Goal: Check status: Check status

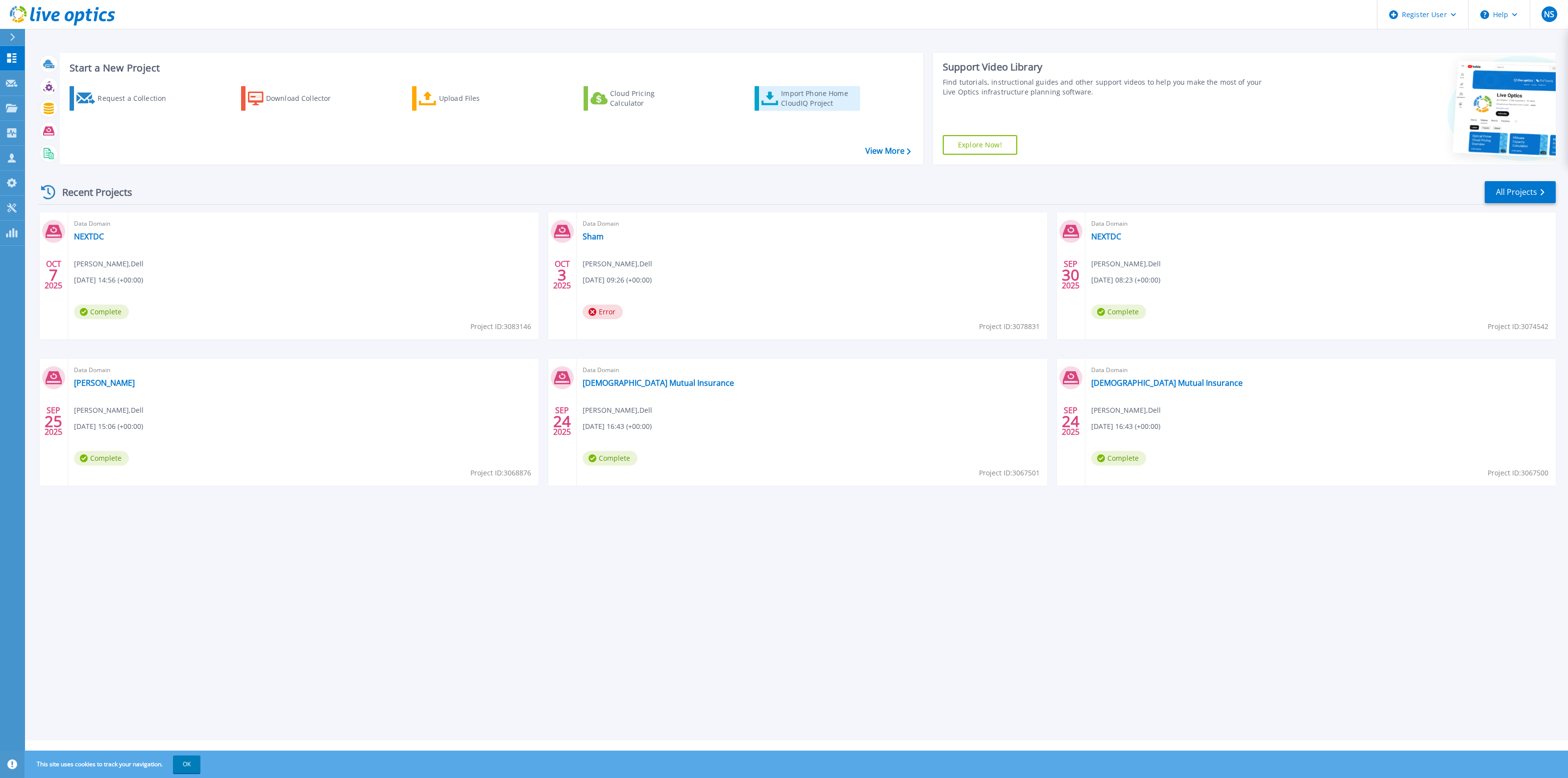
click at [768, 99] on icon at bounding box center [770, 99] width 17 height 14
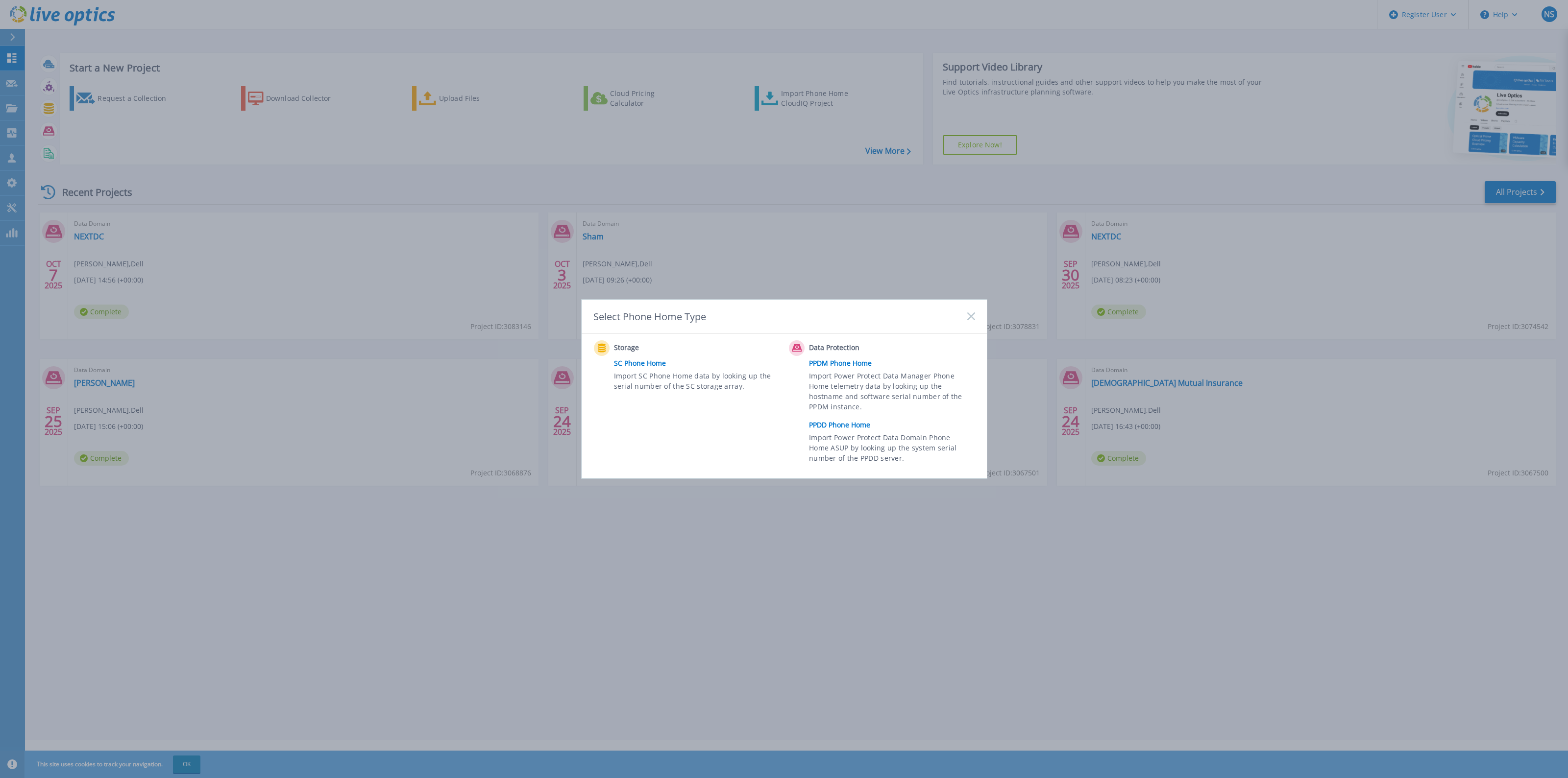
click at [835, 422] on link "PPDD Phone Home" at bounding box center [894, 424] width 170 height 14
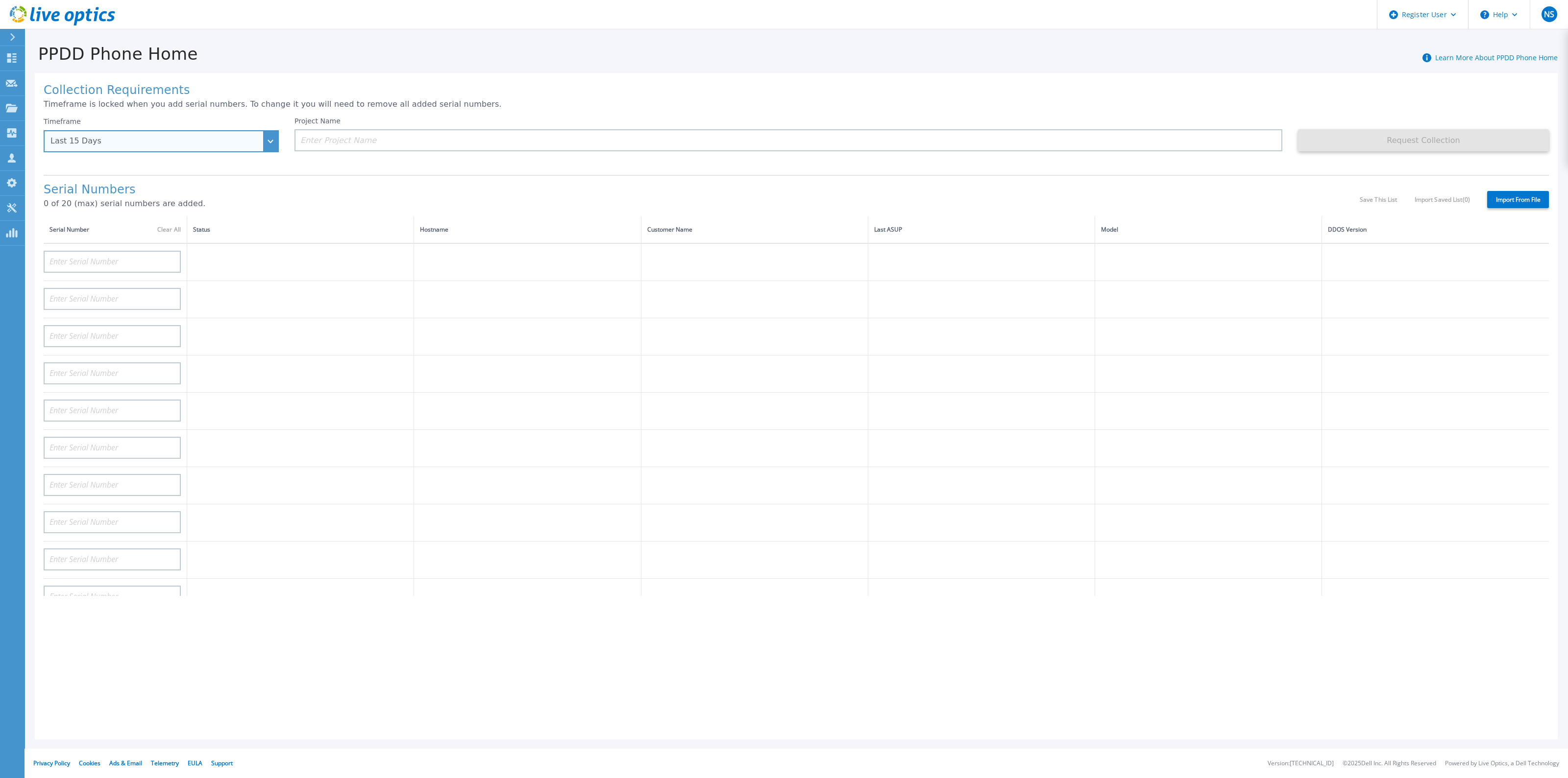
click at [198, 137] on div "Last 15 Days" at bounding box center [161, 141] width 236 height 22
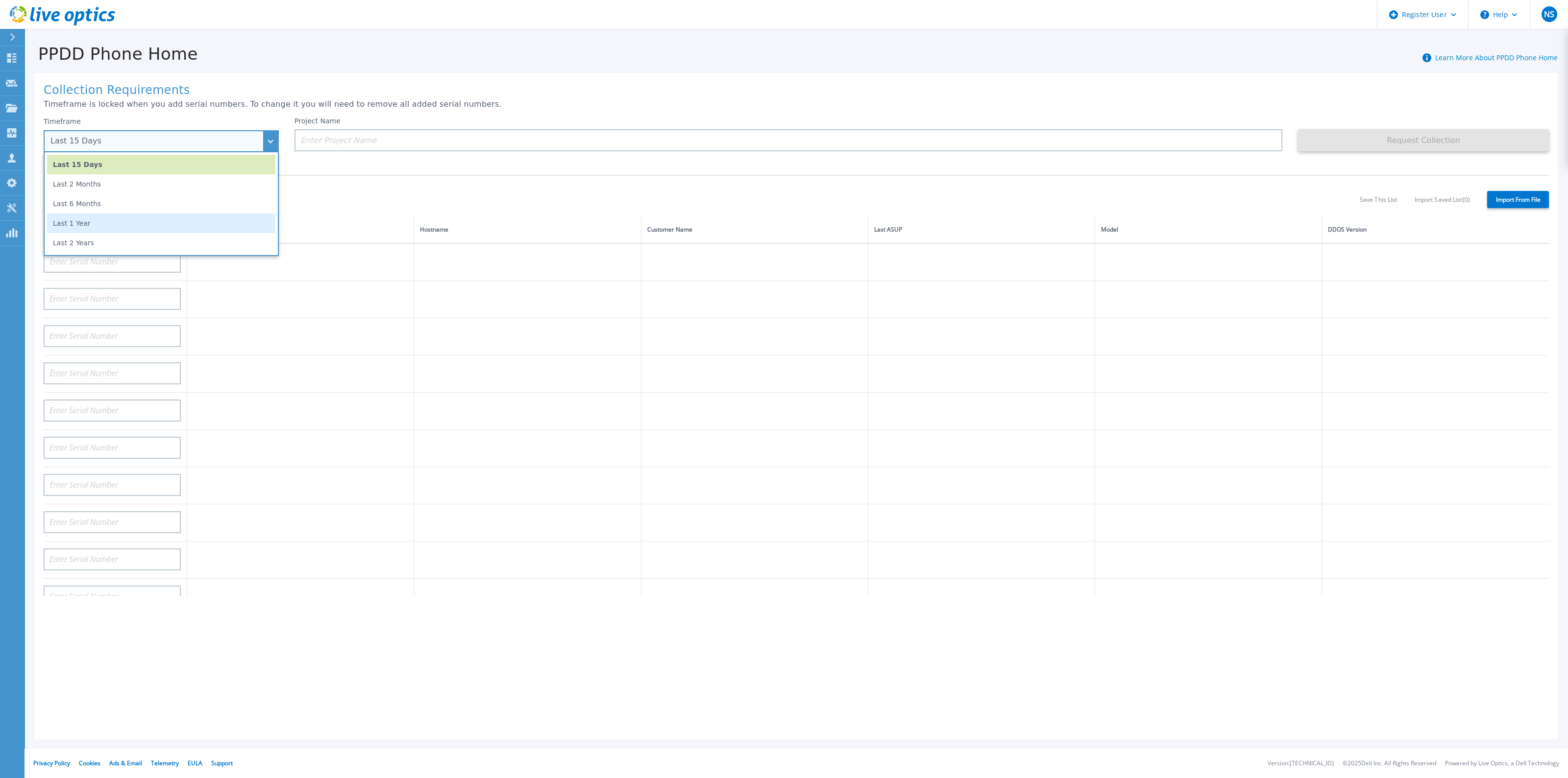
click at [162, 217] on li "Last 1 Year" at bounding box center [161, 223] width 228 height 20
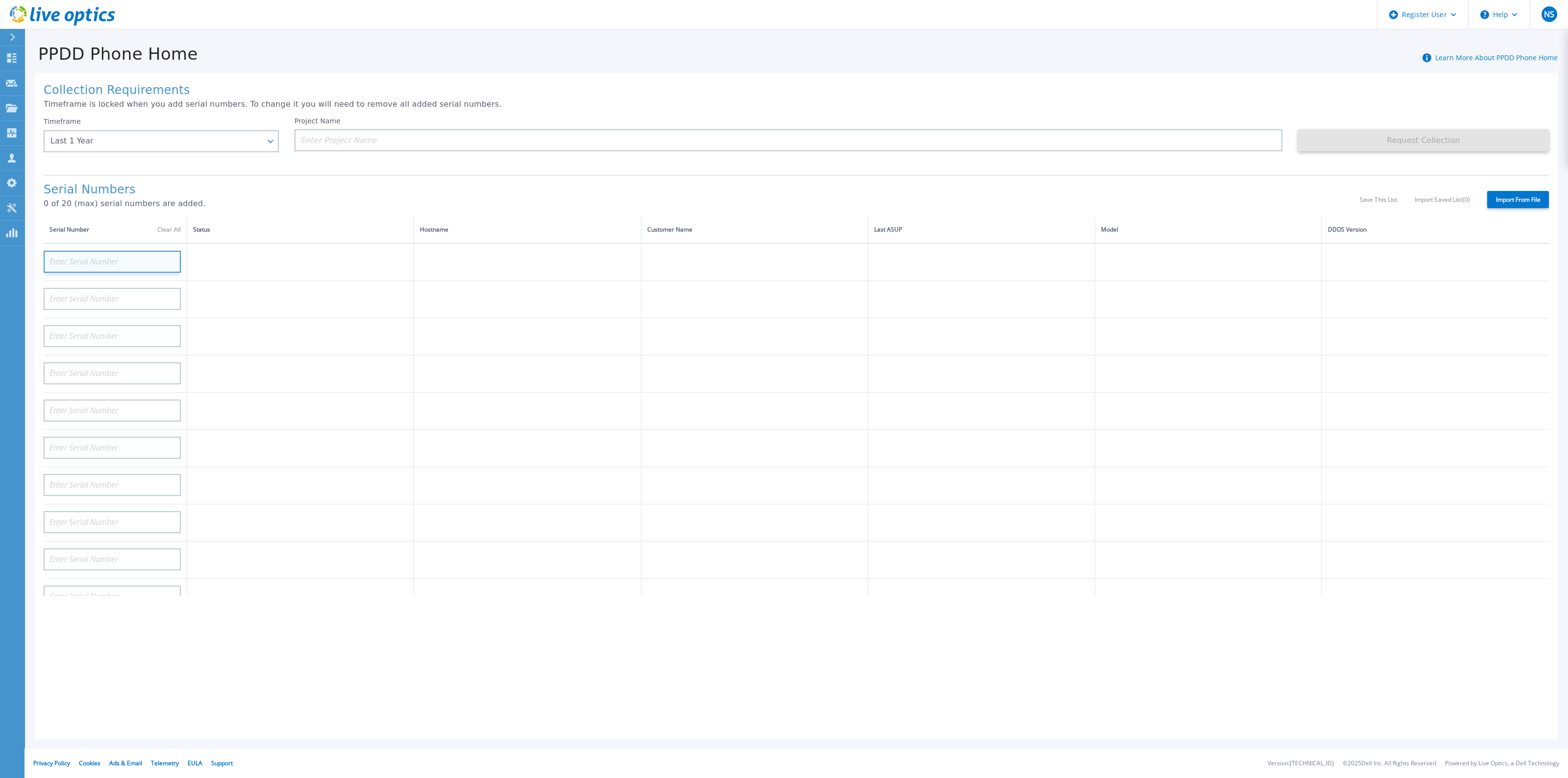
click at [77, 258] on input at bounding box center [111, 262] width 137 height 22
paste input "APM00194320811"
type input "APM00194320811"
click at [230, 209] on div "Serial Numbers 0 of 20 (max) serial numbers are added." at bounding box center [701, 199] width 1315 height 33
